Goal: Task Accomplishment & Management: Manage account settings

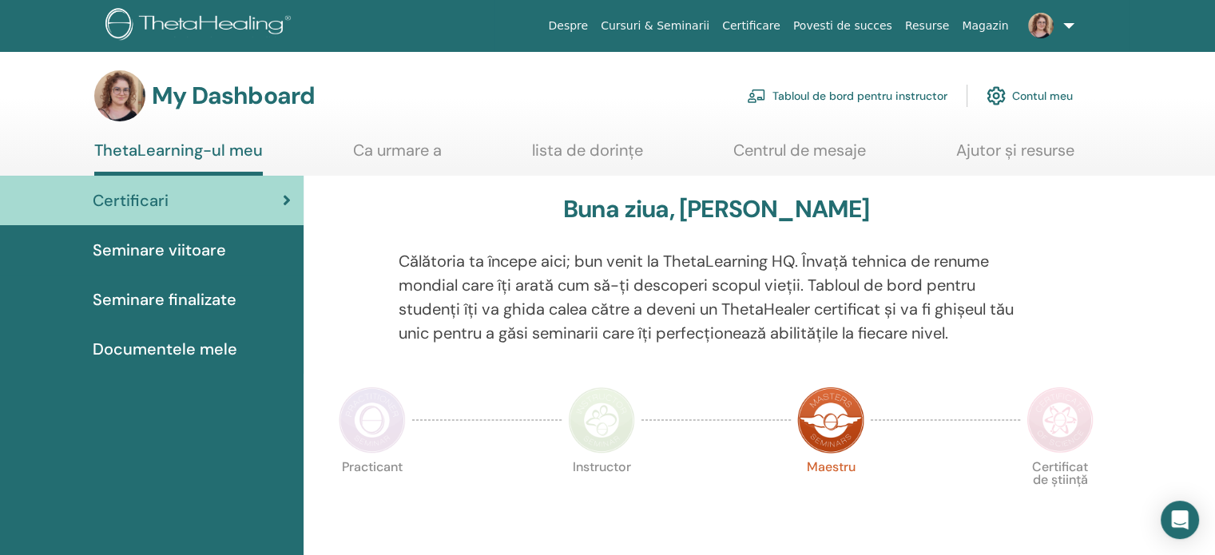
click at [852, 101] on link "Tabloul de bord pentru instructor" at bounding box center [847, 95] width 201 height 35
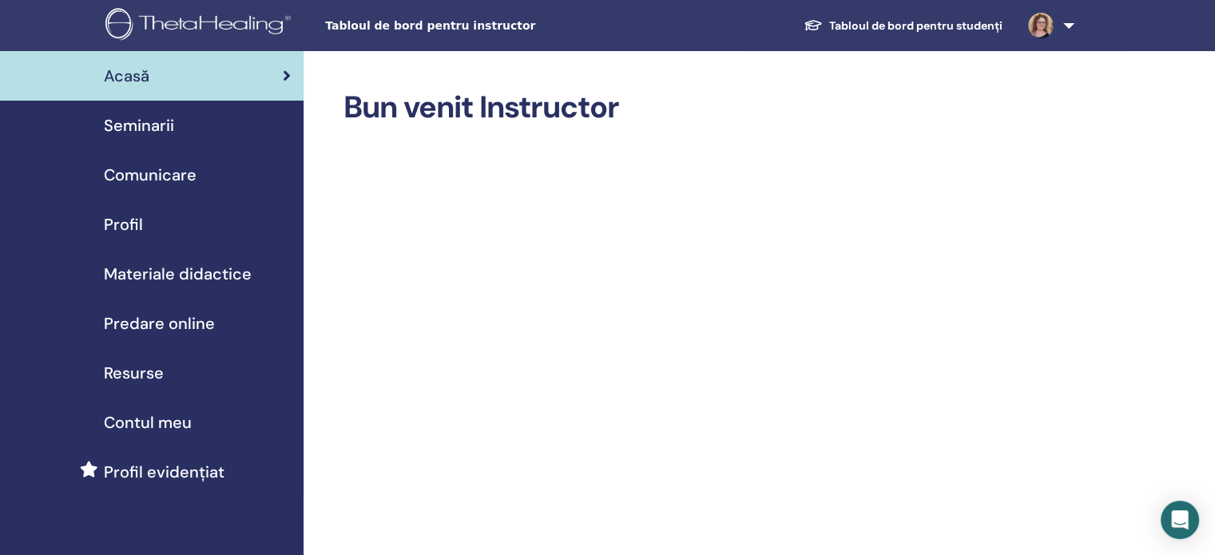
click at [153, 131] on span "Seminarii" at bounding box center [139, 125] width 70 height 24
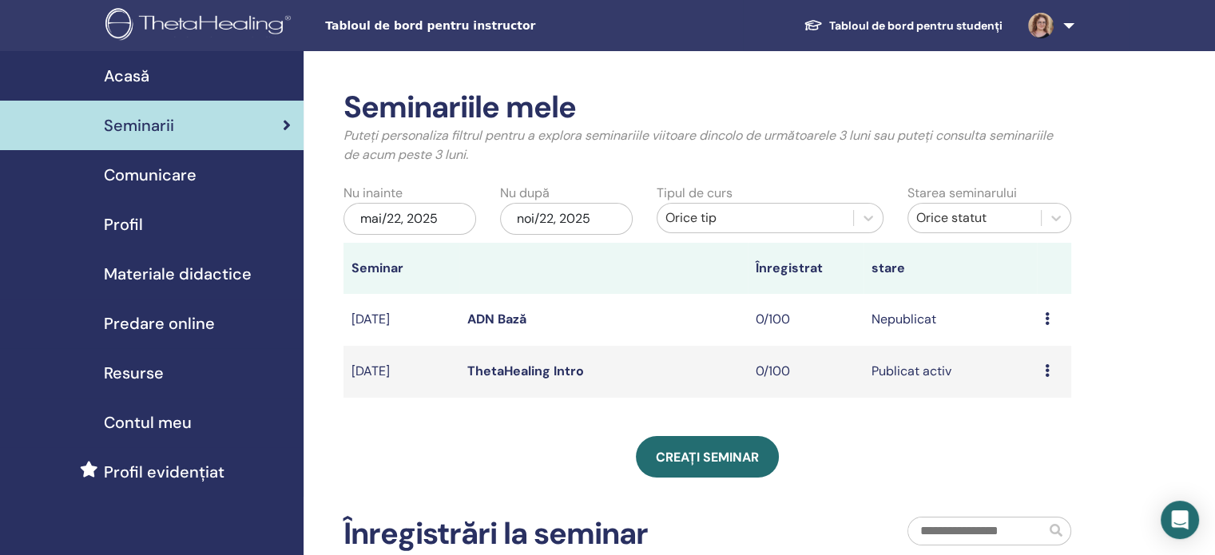
click at [500, 319] on link "ADN Bază" at bounding box center [496, 319] width 59 height 17
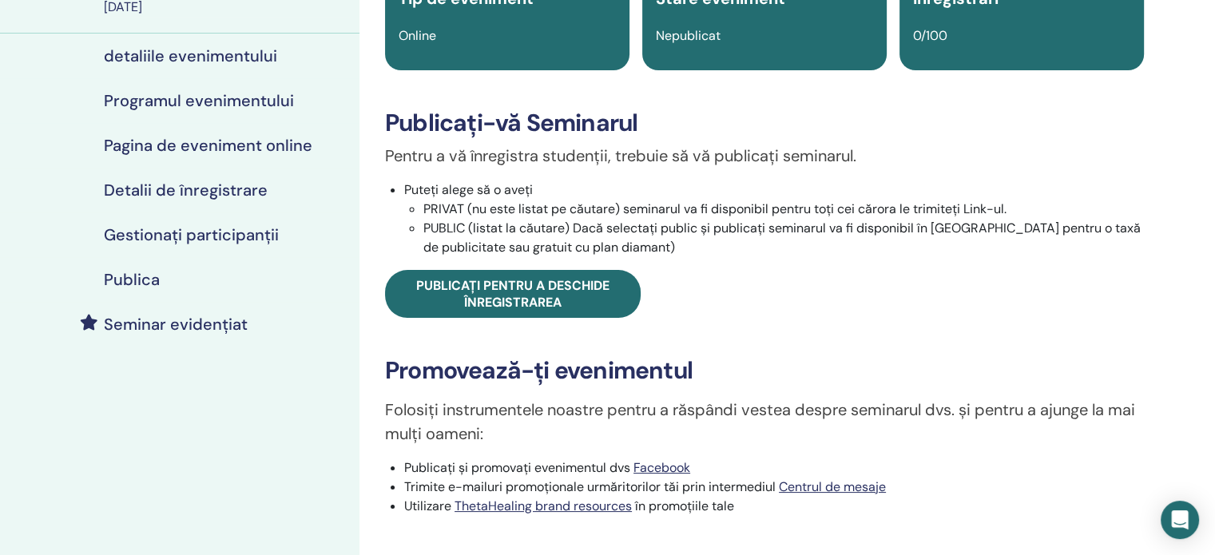
scroll to position [160, 0]
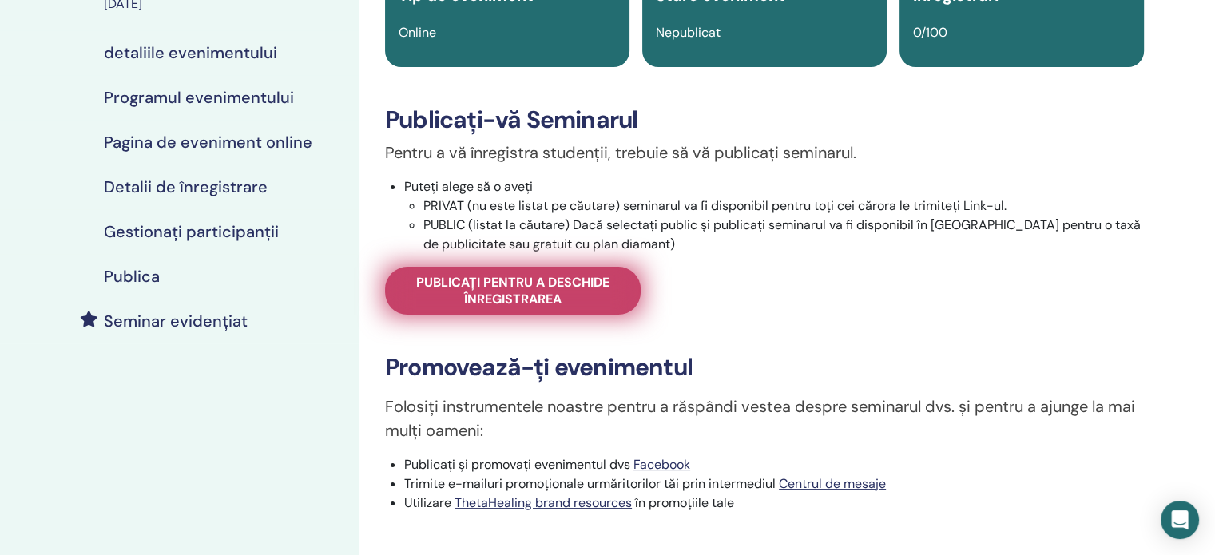
click at [562, 291] on span "Publicați pentru a deschide înregistrarea" at bounding box center [513, 291] width 216 height 34
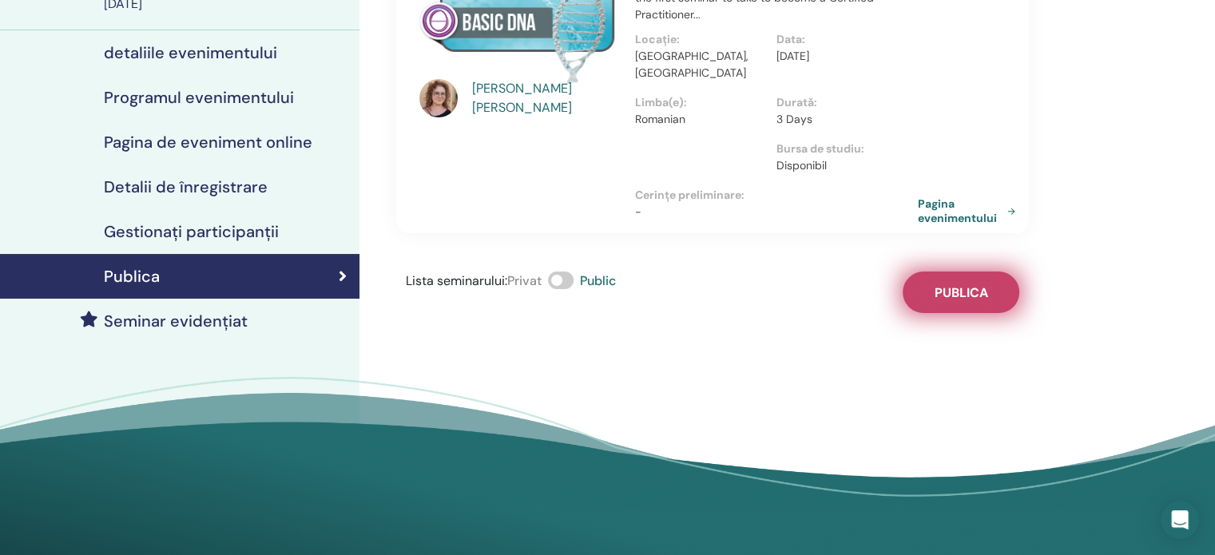
click at [956, 284] on span "Publica" at bounding box center [962, 292] width 54 height 17
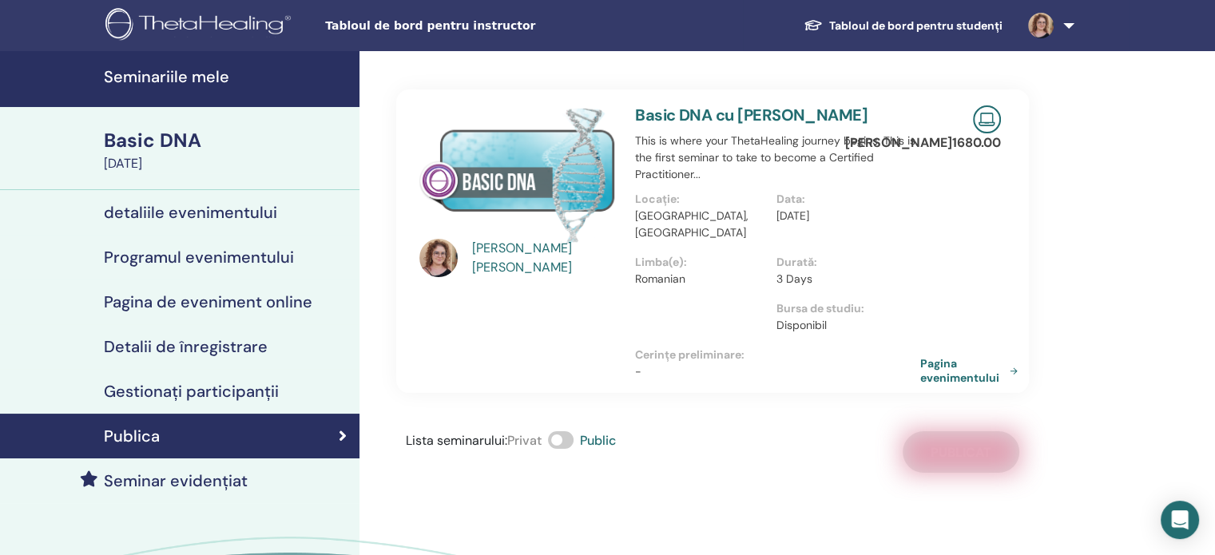
click at [928, 360] on link "Pagina evenimentului" at bounding box center [972, 370] width 104 height 29
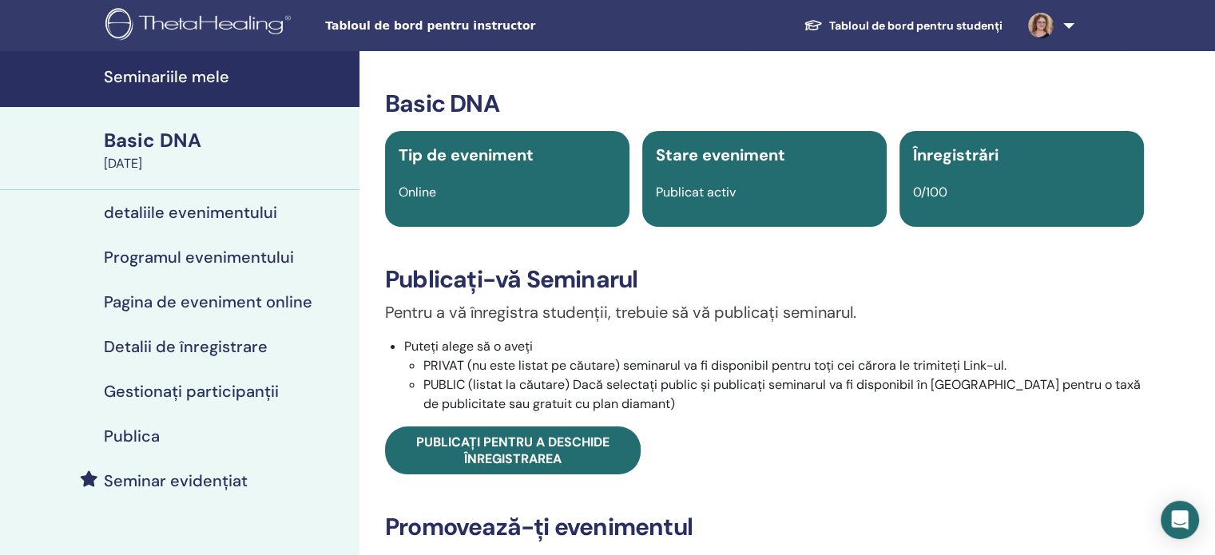
click at [163, 74] on h4 "Seminariile mele" at bounding box center [227, 76] width 246 height 19
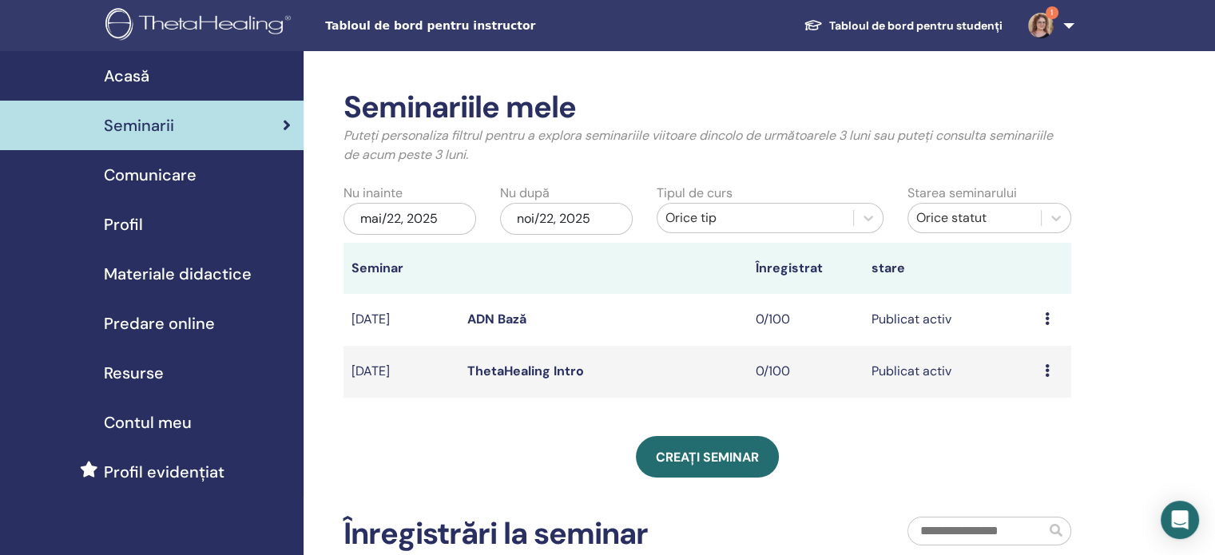
click at [505, 376] on link "ThetaHealing Intro" at bounding box center [525, 371] width 117 height 17
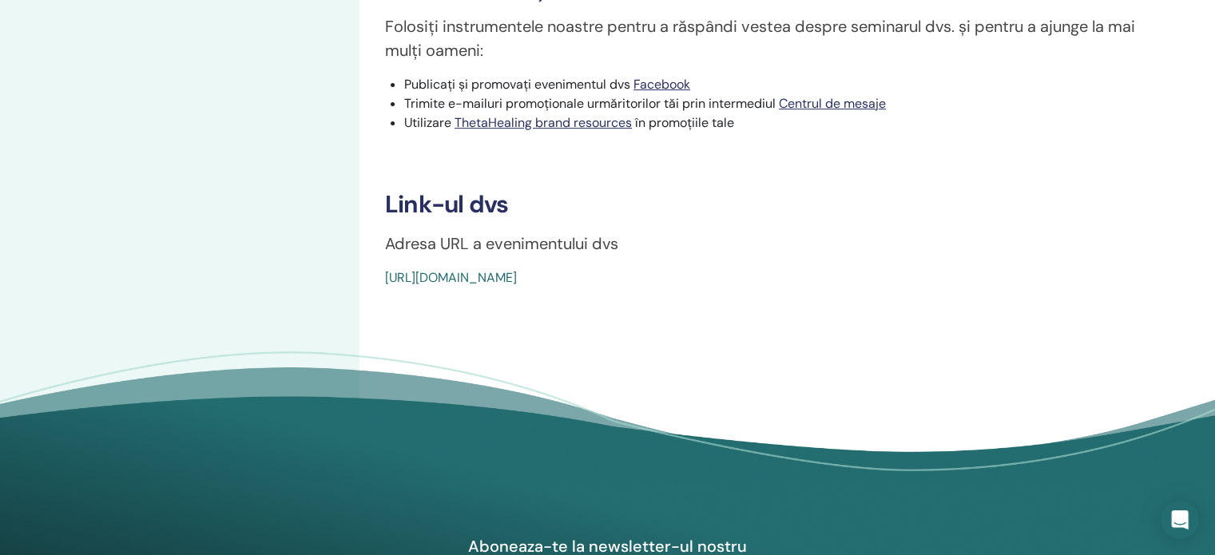
scroll to position [559, 0]
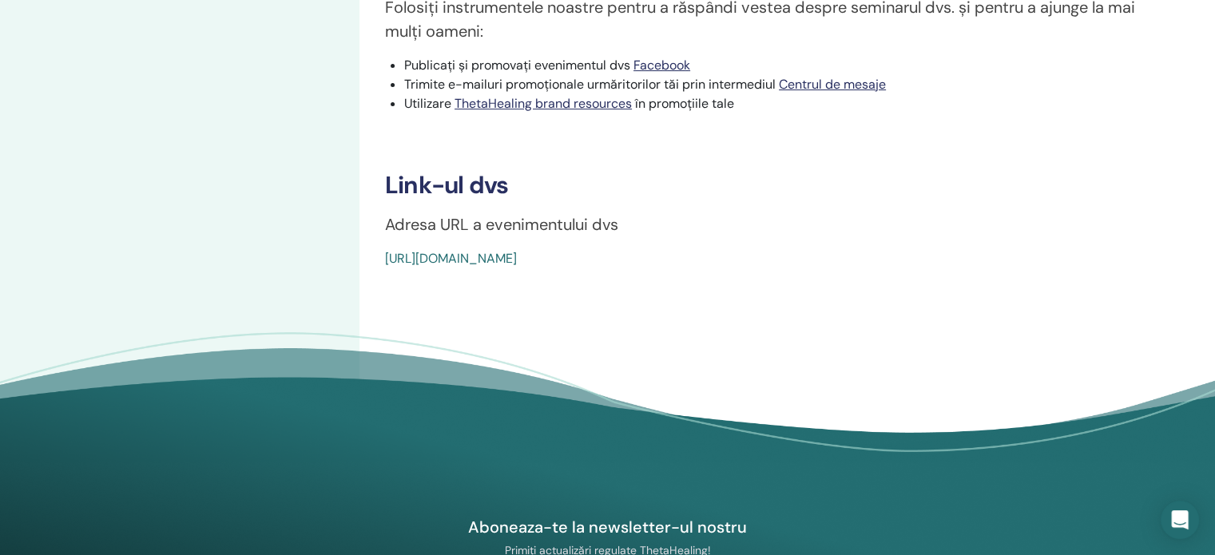
drag, startPoint x: 764, startPoint y: 257, endPoint x: 384, endPoint y: 258, distance: 380.3
copy link "https://www.thetahealing.com/seminar-375049-details.html"
click at [517, 260] on link "https://www.thetahealing.com/seminar-375049-details.html" at bounding box center [451, 258] width 132 height 17
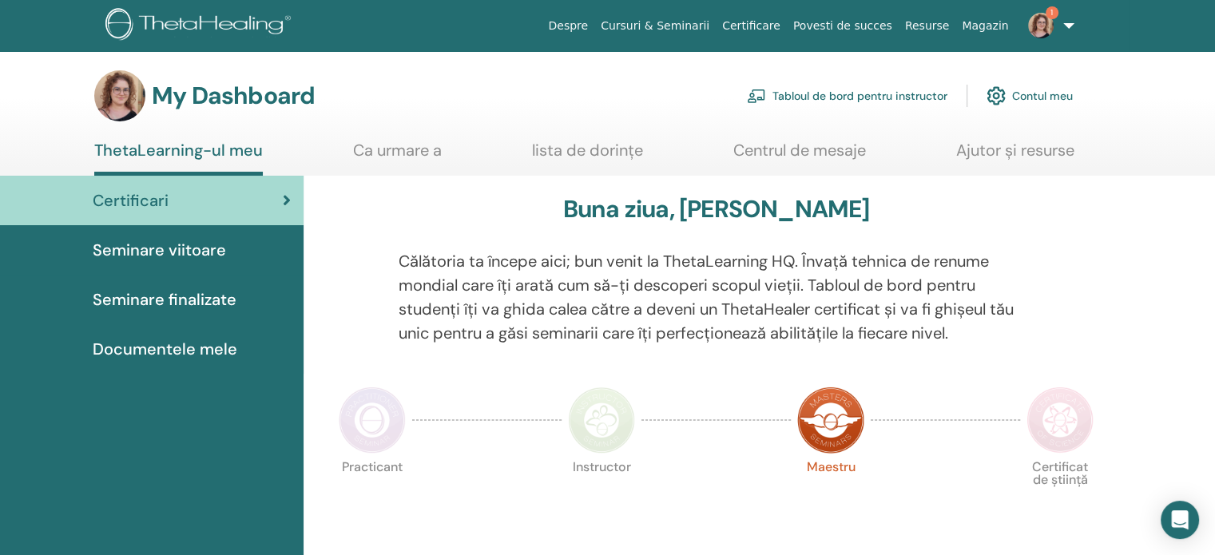
click at [901, 101] on link "Tabloul de bord pentru instructor" at bounding box center [847, 95] width 201 height 35
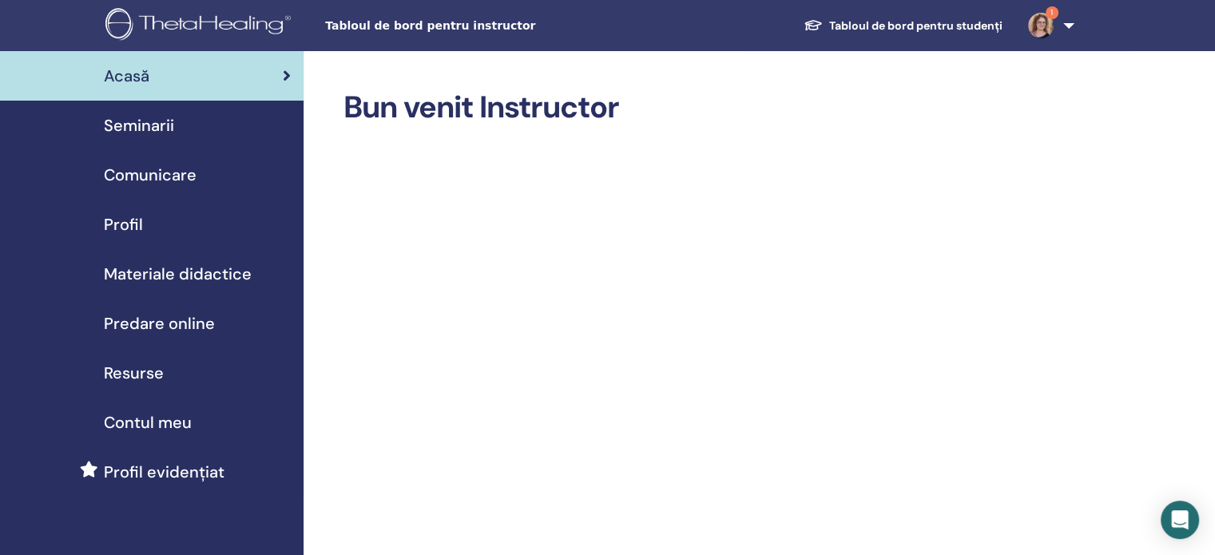
click at [1048, 26] on img at bounding box center [1041, 26] width 26 height 26
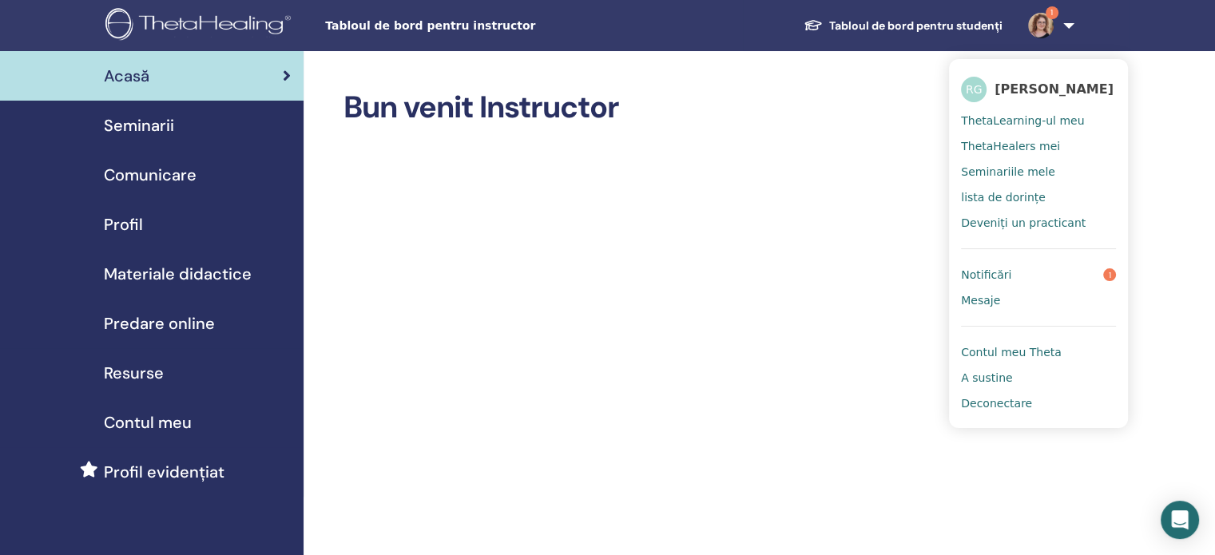
click at [981, 273] on span "Notificări" at bounding box center [986, 275] width 50 height 14
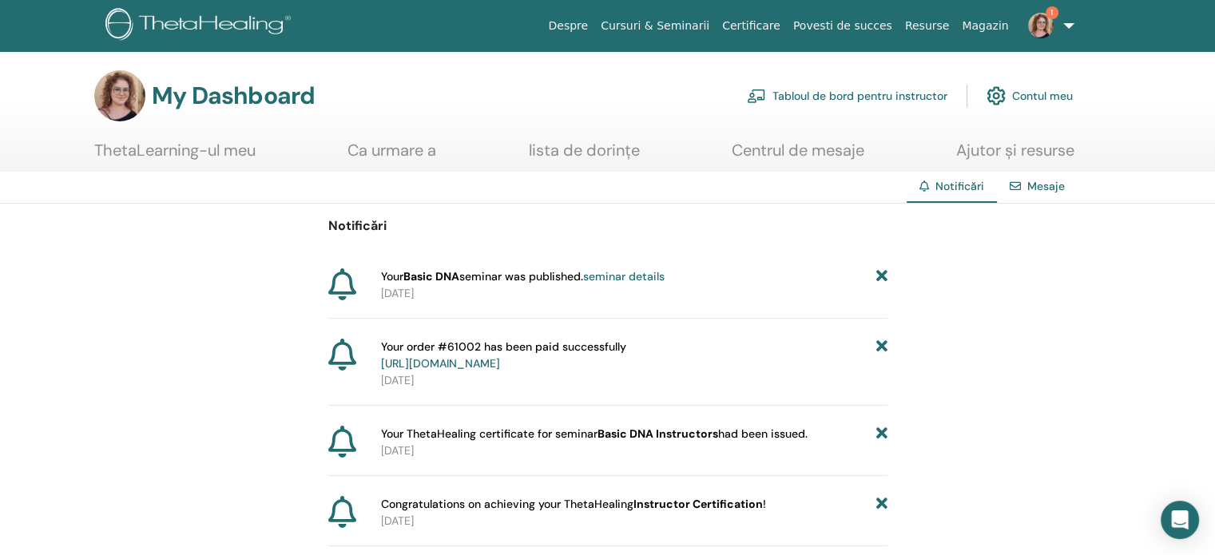
click at [639, 277] on link "seminar details" at bounding box center [624, 276] width 82 height 14
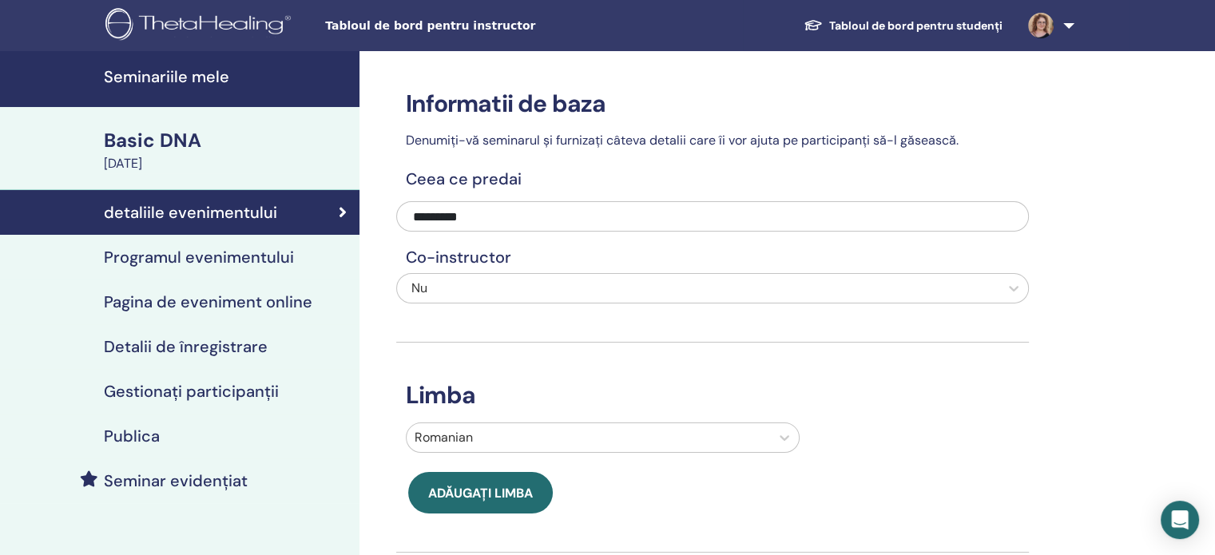
click at [176, 145] on div "Basic DNA" at bounding box center [227, 140] width 246 height 27
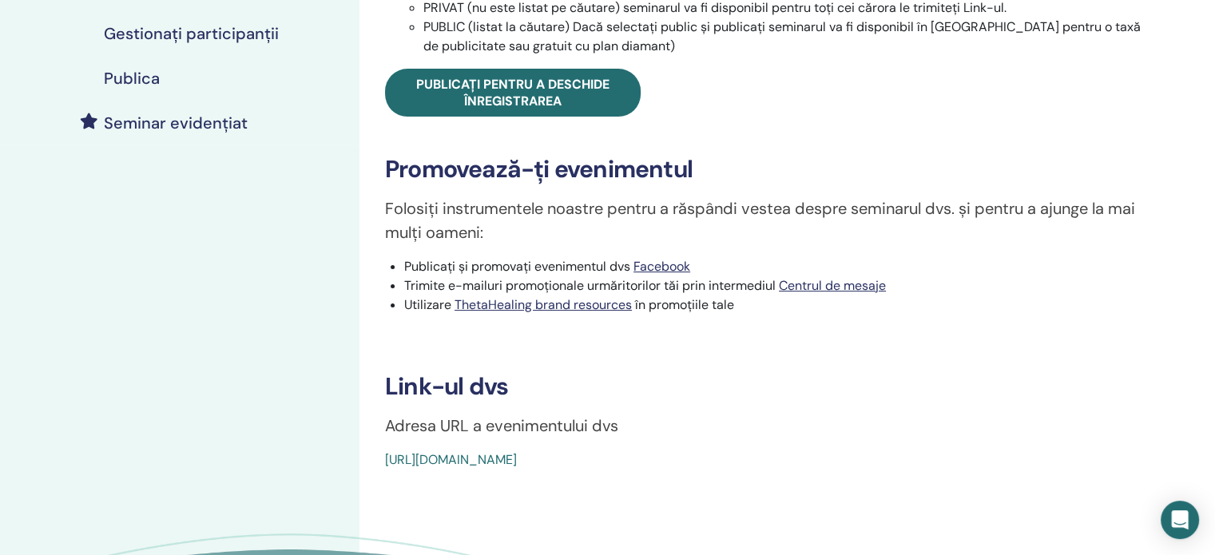
scroll to position [400, 0]
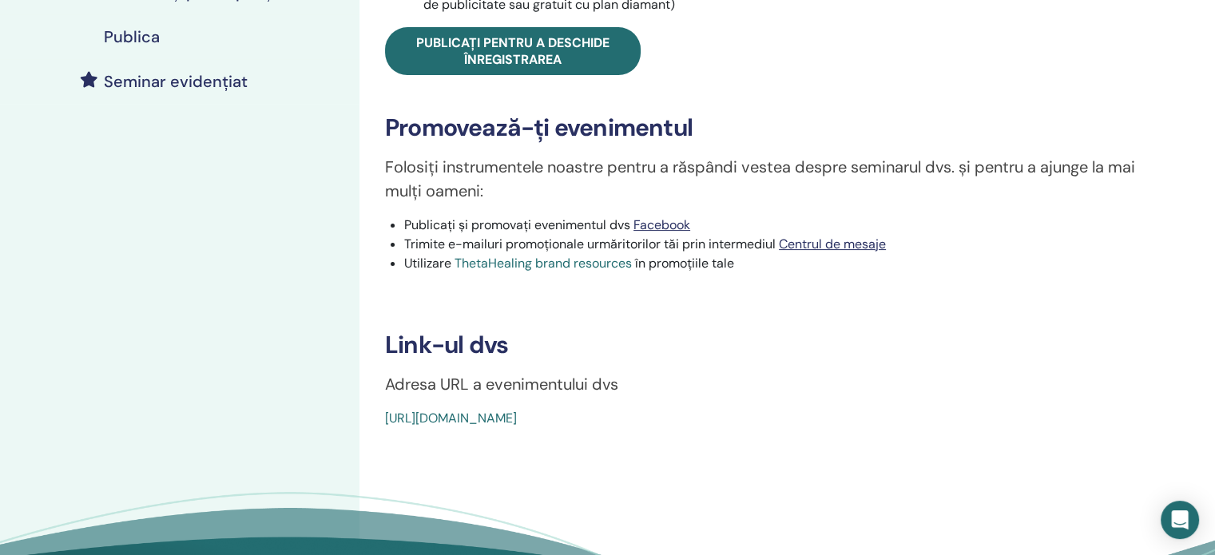
click at [617, 264] on link "ThetaHealing brand resources" at bounding box center [543, 263] width 177 height 17
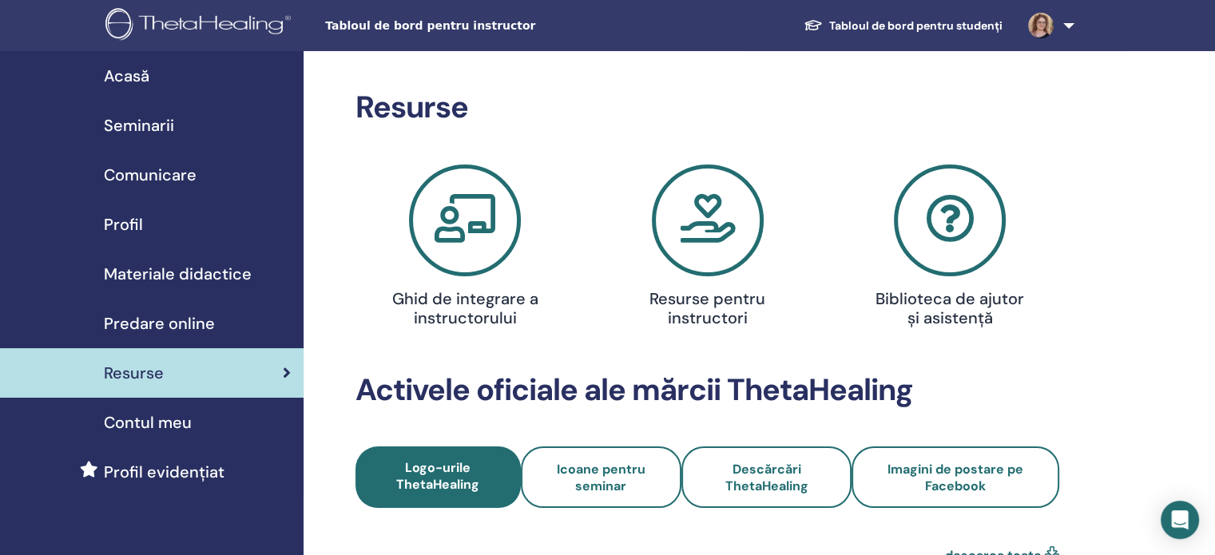
click at [157, 121] on span "Seminarii" at bounding box center [139, 125] width 70 height 24
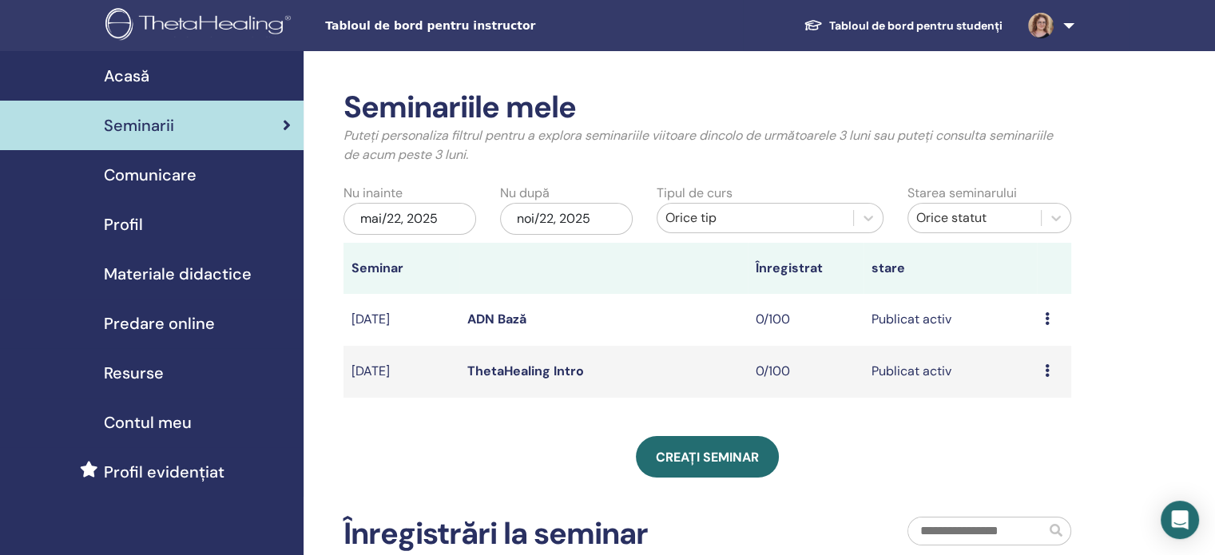
click at [509, 320] on link "ADN Bază" at bounding box center [496, 319] width 59 height 17
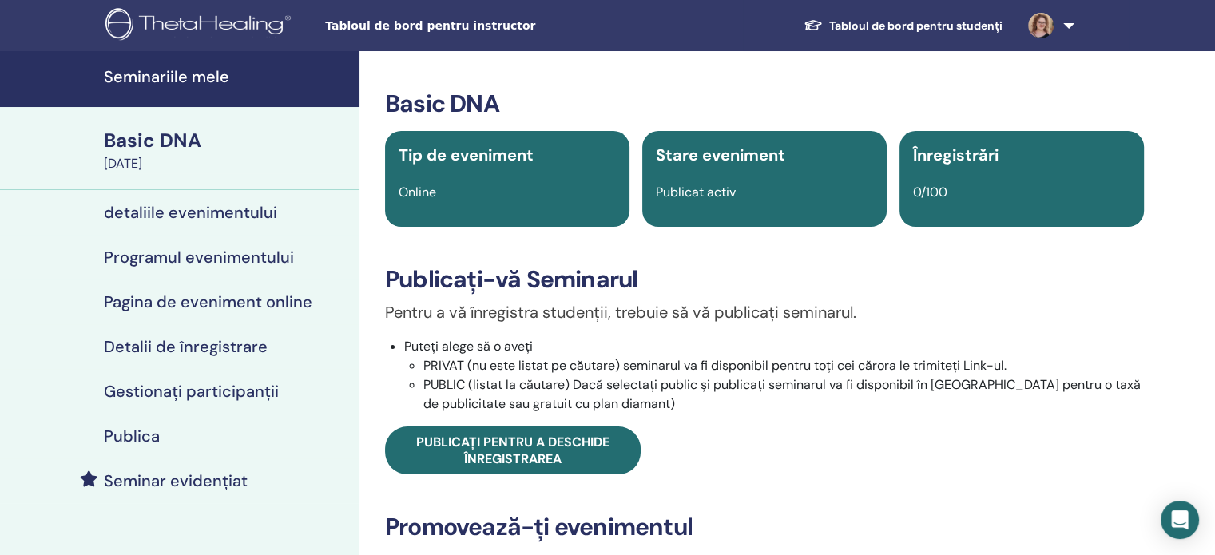
click at [169, 211] on h4 "detaliile evenimentului" at bounding box center [190, 212] width 173 height 19
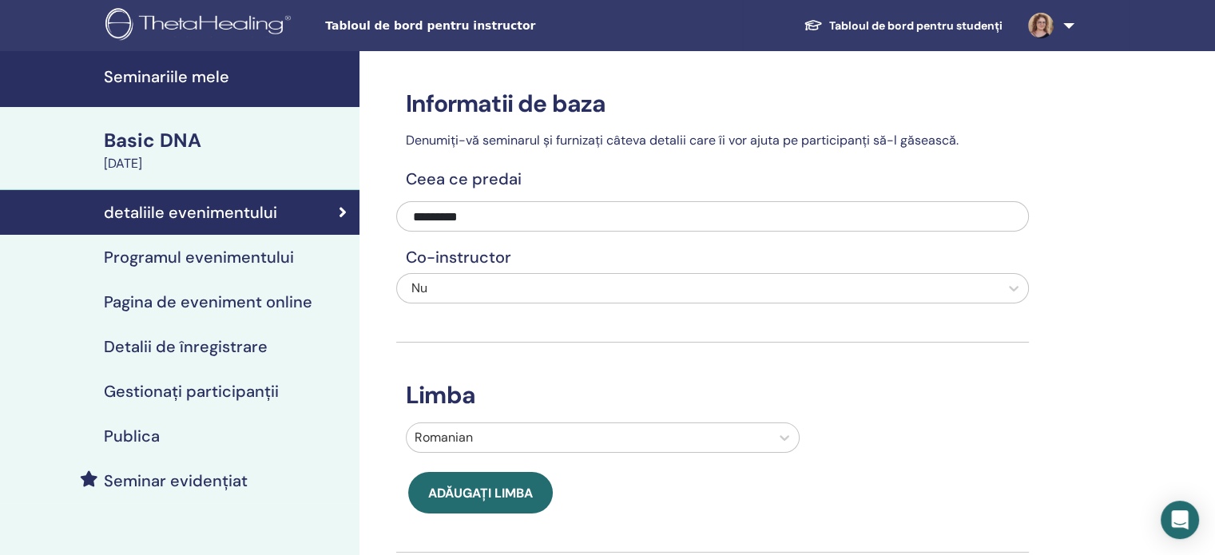
click at [193, 256] on h4 "Programul evenimentului" at bounding box center [199, 257] width 190 height 19
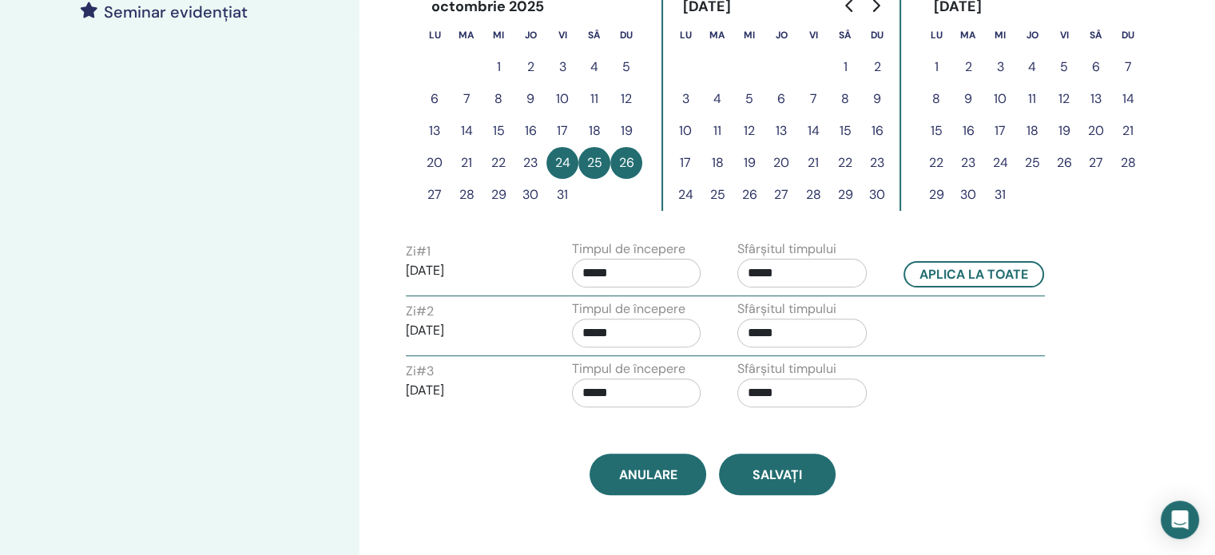
scroll to position [479, 0]
